Goal: Task Accomplishment & Management: Use online tool/utility

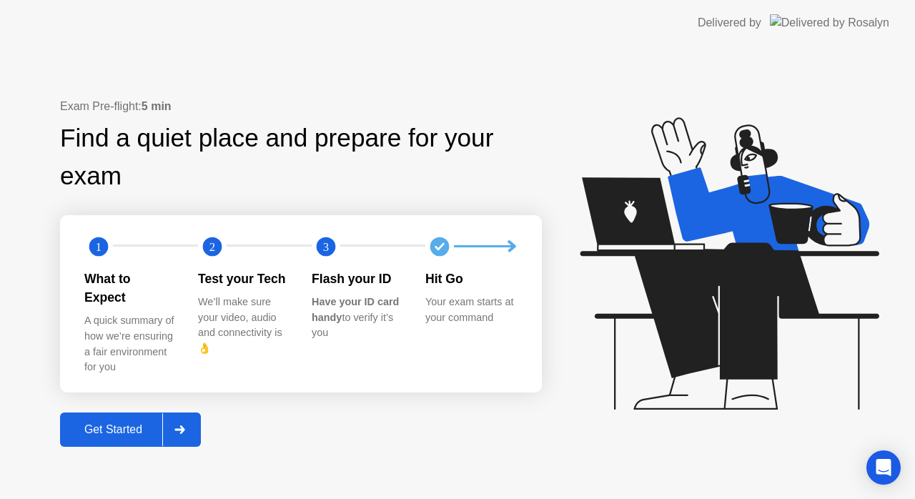
click at [117, 429] on button "Get Started" at bounding box center [130, 430] width 141 height 34
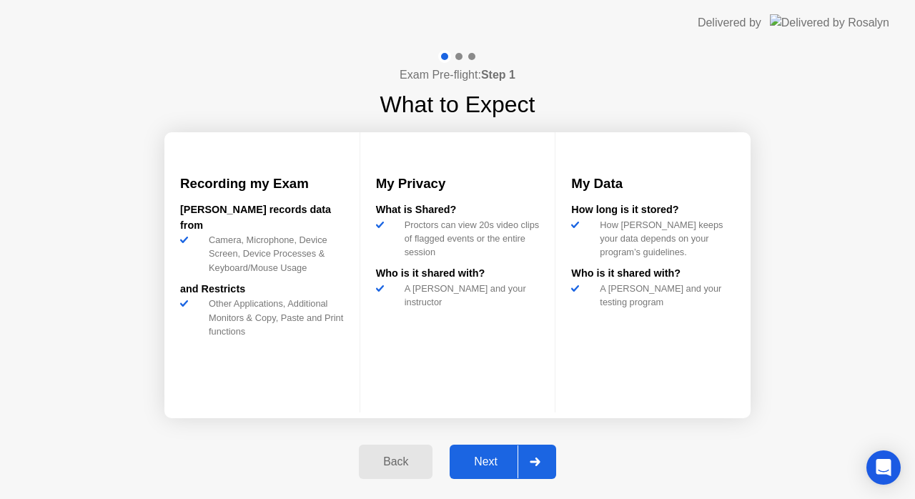
click at [488, 459] on div "Next" at bounding box center [486, 462] width 64 height 13
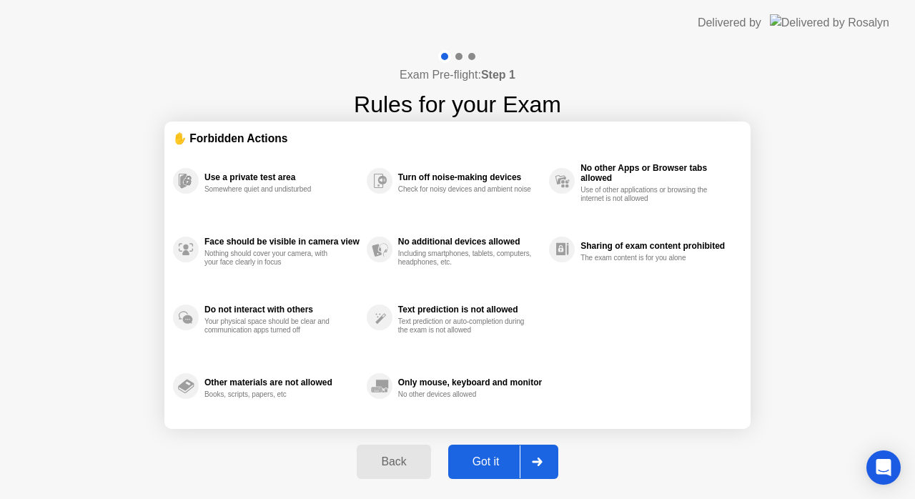
click at [488, 459] on div "Got it" at bounding box center [486, 462] width 67 height 13
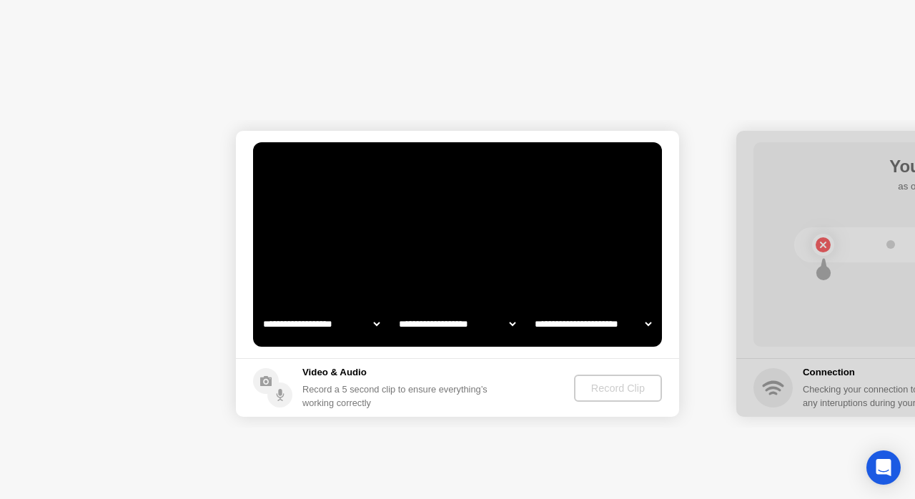
select select "**********"
select select "*******"
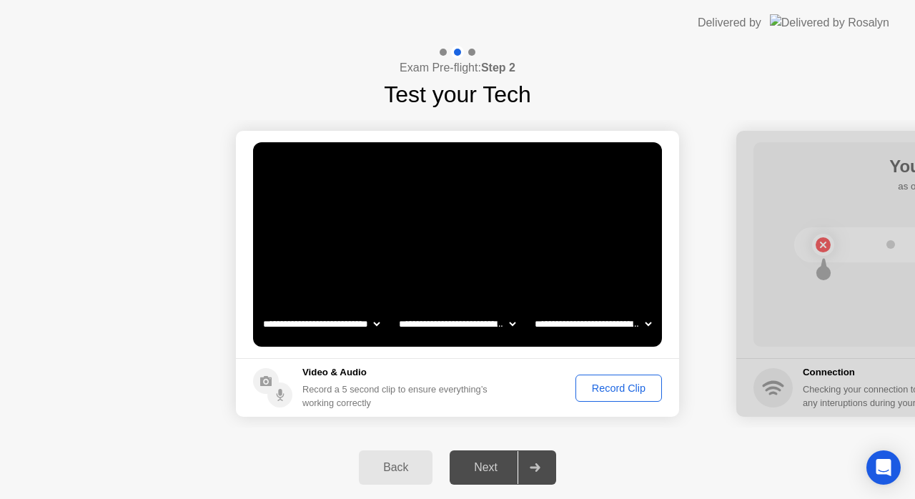
click at [641, 383] on div "Record Clip" at bounding box center [619, 388] width 77 height 11
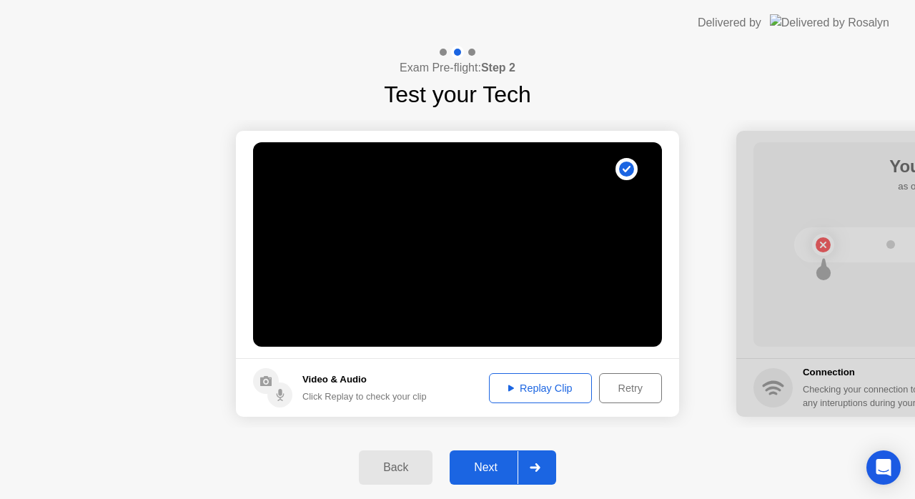
click at [582, 390] on div "Replay Clip" at bounding box center [540, 388] width 93 height 11
click at [511, 463] on div "Next" at bounding box center [486, 467] width 64 height 13
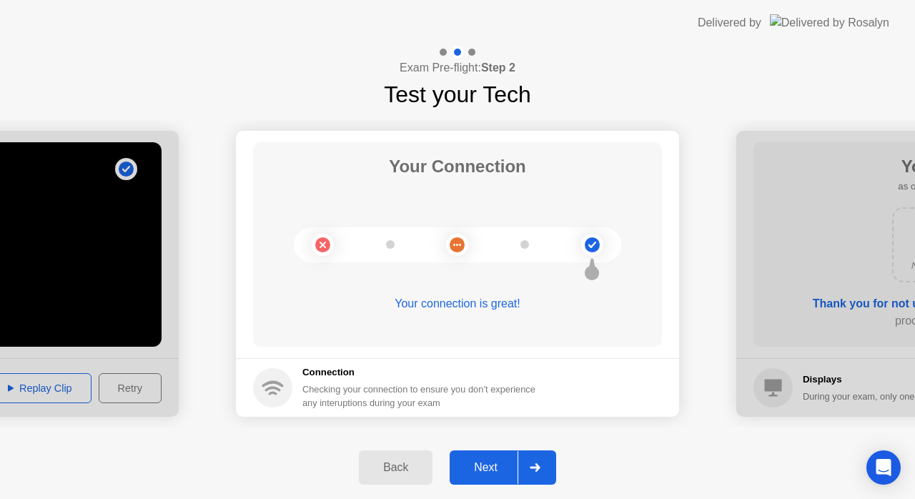
click at [512, 467] on div "Next" at bounding box center [486, 467] width 64 height 13
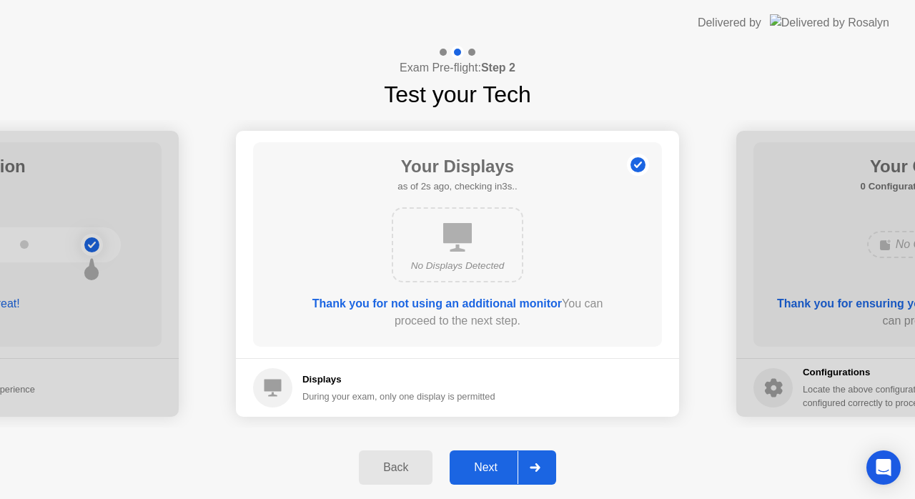
click at [512, 461] on div "Next" at bounding box center [486, 467] width 64 height 13
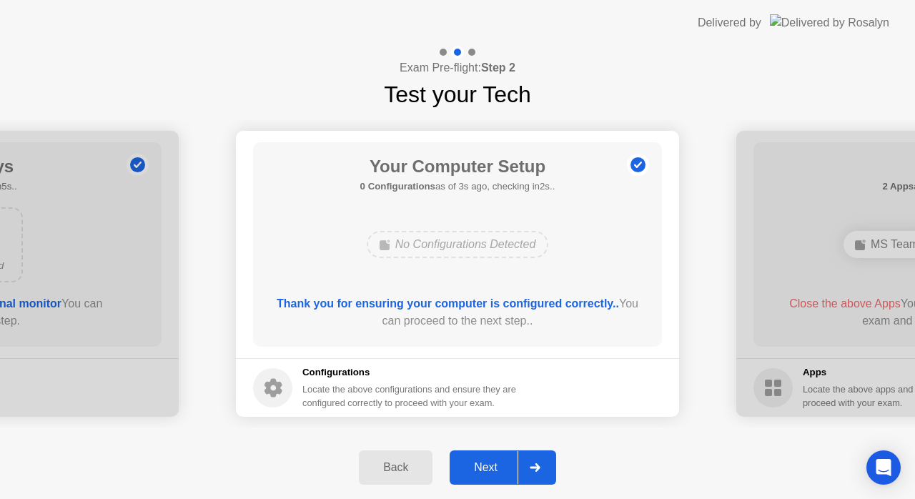
click at [512, 462] on div "Next" at bounding box center [486, 467] width 64 height 13
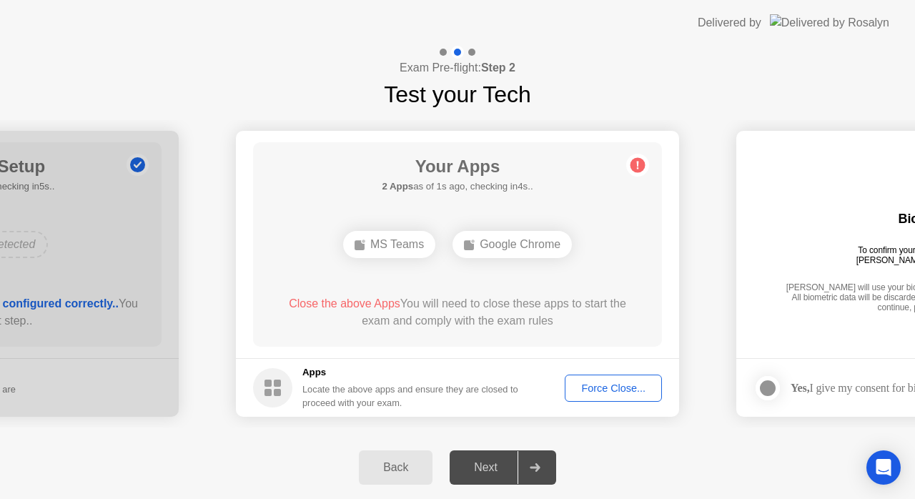
drag, startPoint x: 616, startPoint y: 383, endPoint x: 597, endPoint y: 384, distance: 19.4
click at [597, 384] on div "Force Close..." at bounding box center [613, 388] width 87 height 11
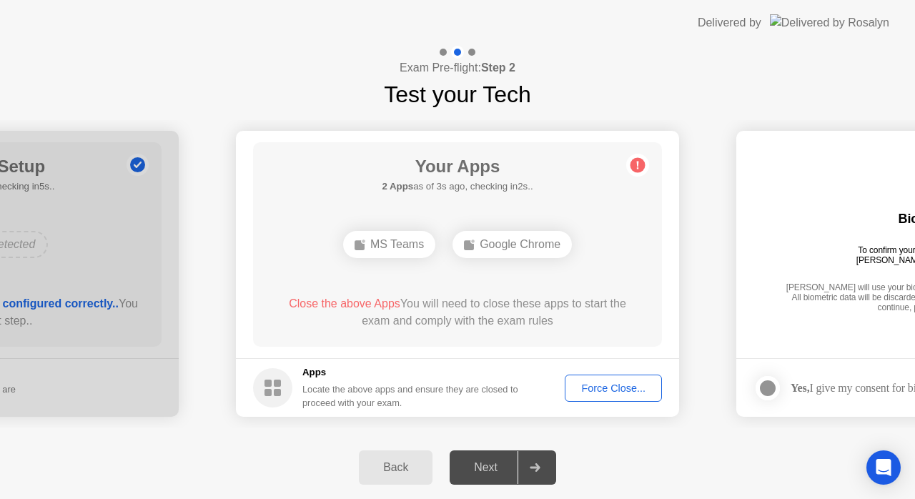
click at [601, 384] on div "Force Close..." at bounding box center [613, 388] width 87 height 11
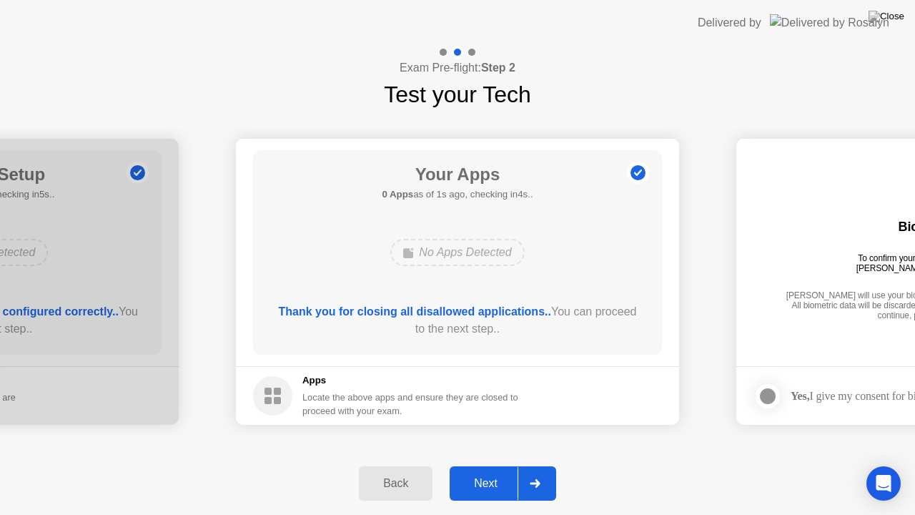
click at [501, 483] on div "Next" at bounding box center [486, 483] width 64 height 13
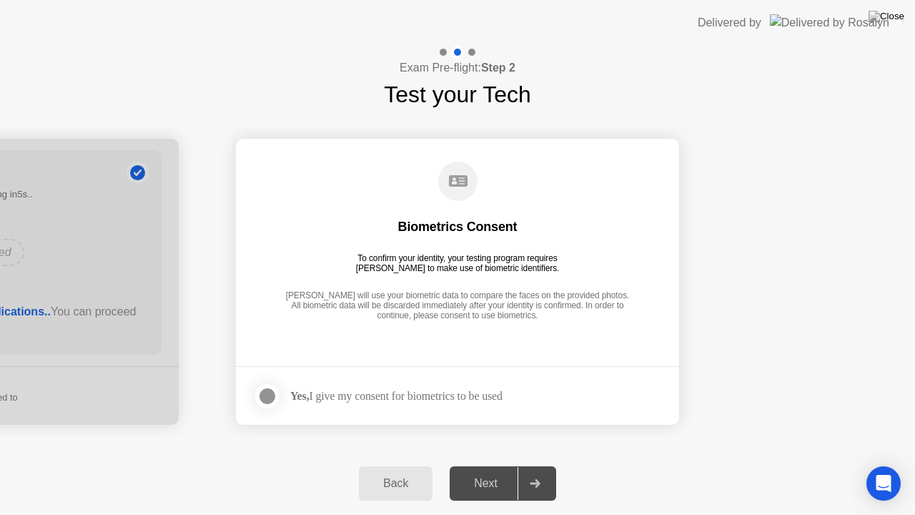
click at [285, 393] on label at bounding box center [271, 396] width 37 height 29
click at [508, 473] on button "Next" at bounding box center [503, 483] width 107 height 34
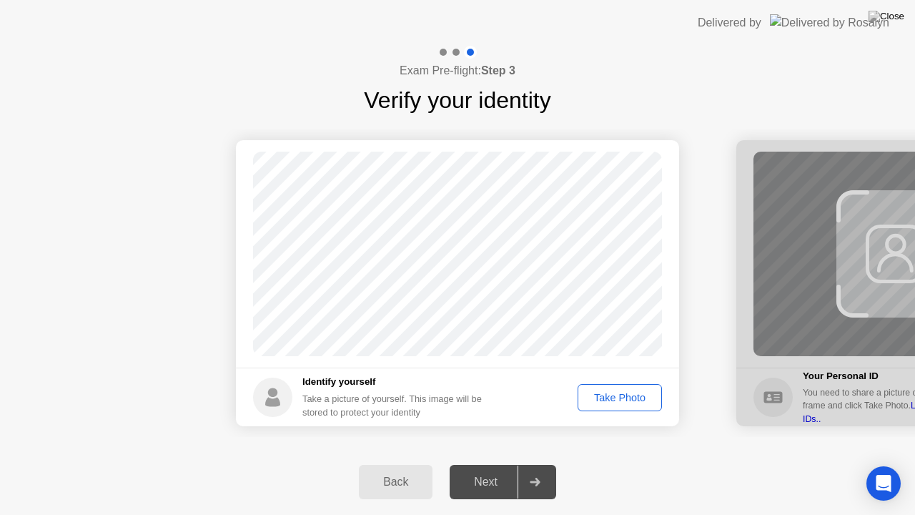
click at [621, 395] on div "Take Photo" at bounding box center [620, 397] width 74 height 11
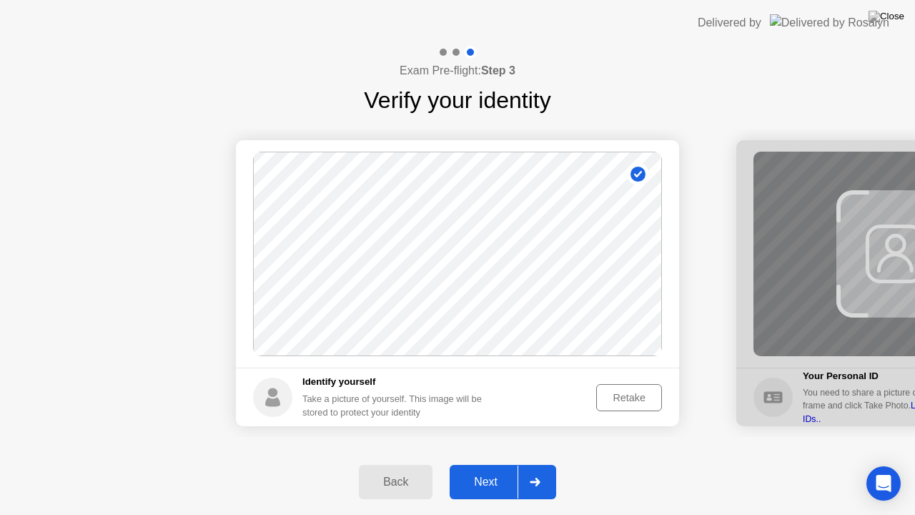
drag, startPoint x: 498, startPoint y: 481, endPoint x: 512, endPoint y: 479, distance: 13.8
click at [503, 481] on div "Next" at bounding box center [486, 482] width 64 height 13
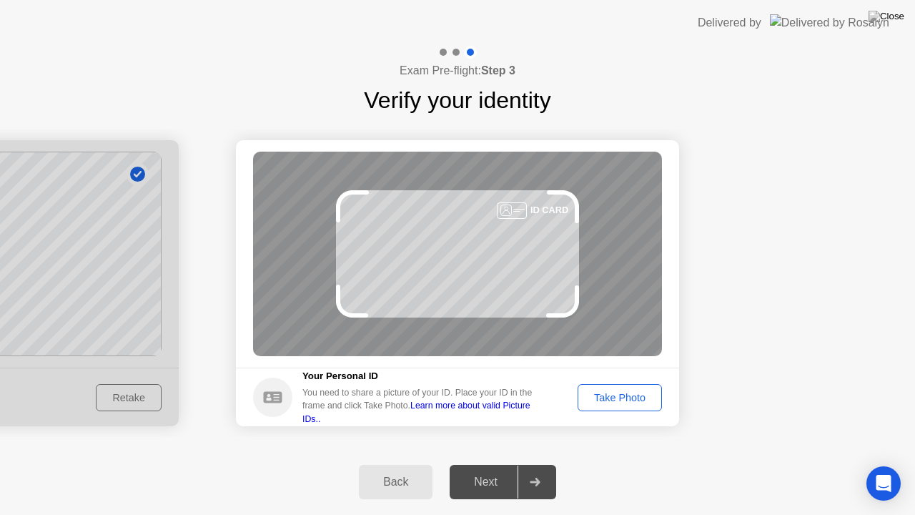
click at [604, 397] on div "Take Photo" at bounding box center [620, 397] width 74 height 11
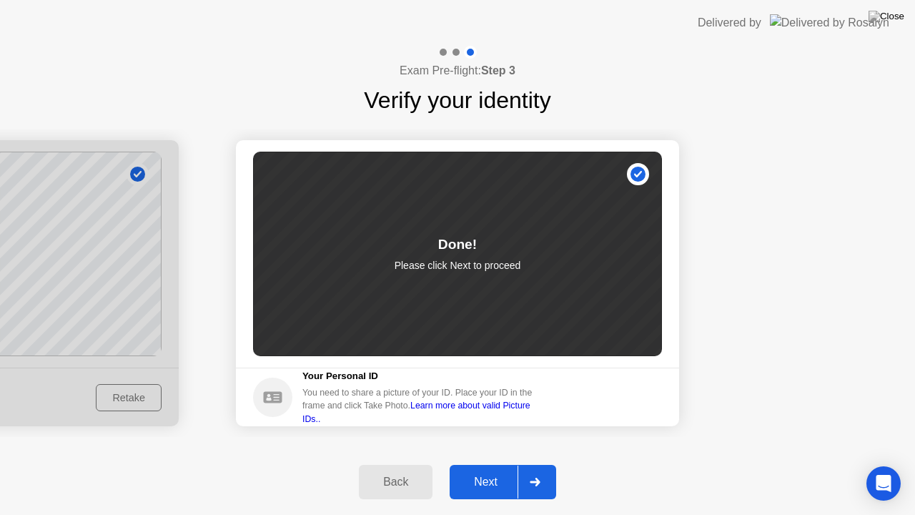
click at [511, 473] on button "Next" at bounding box center [503, 482] width 107 height 34
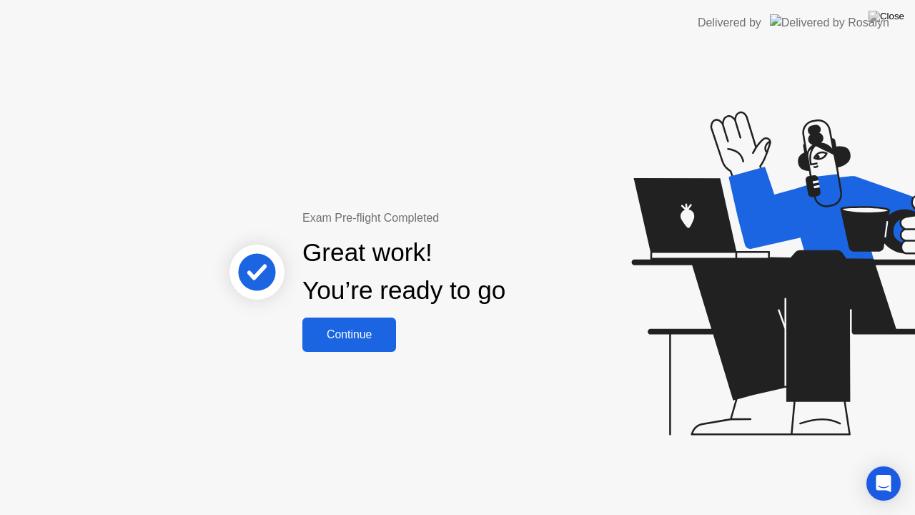
click at [345, 312] on div "Great work! You’re ready to go" at bounding box center [405, 272] width 386 height 91
click at [353, 328] on div "Continue" at bounding box center [349, 334] width 85 height 13
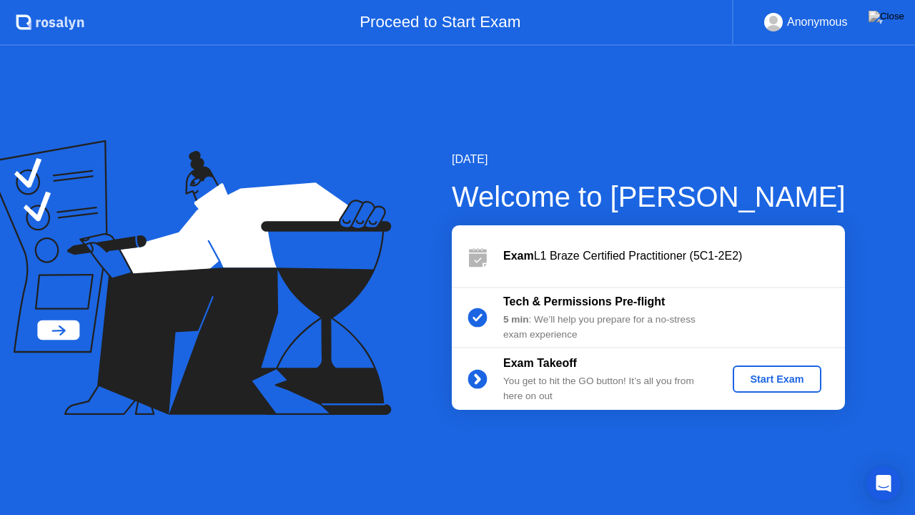
click at [784, 390] on button "Start Exam" at bounding box center [777, 378] width 88 height 27
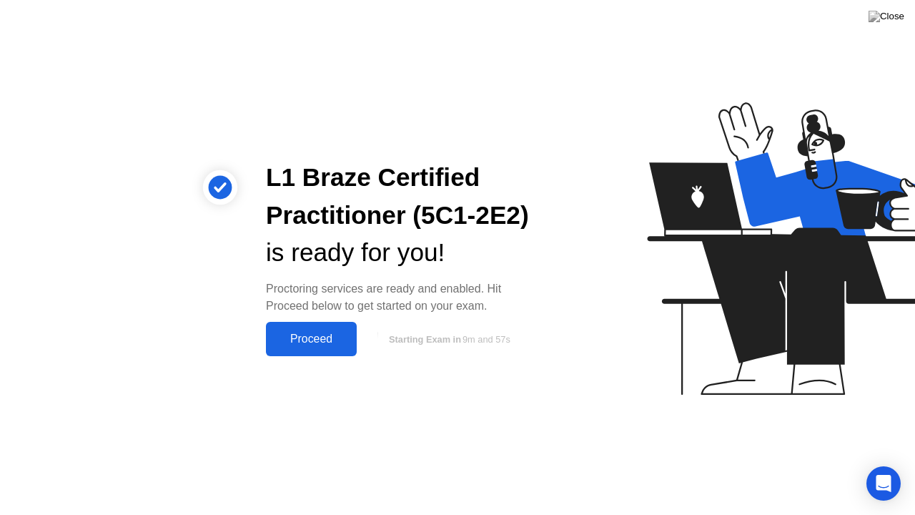
drag, startPoint x: 341, startPoint y: 343, endPoint x: 332, endPoint y: 348, distance: 10.2
click at [329, 345] on div "Proceed" at bounding box center [311, 339] width 82 height 13
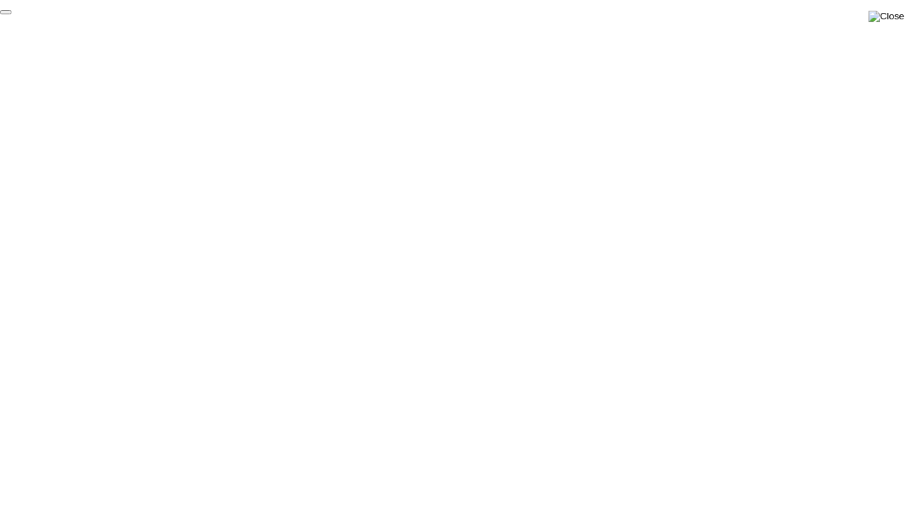
click at [904, 20] on img at bounding box center [887, 16] width 36 height 11
